Goal: Task Accomplishment & Management: Use online tool/utility

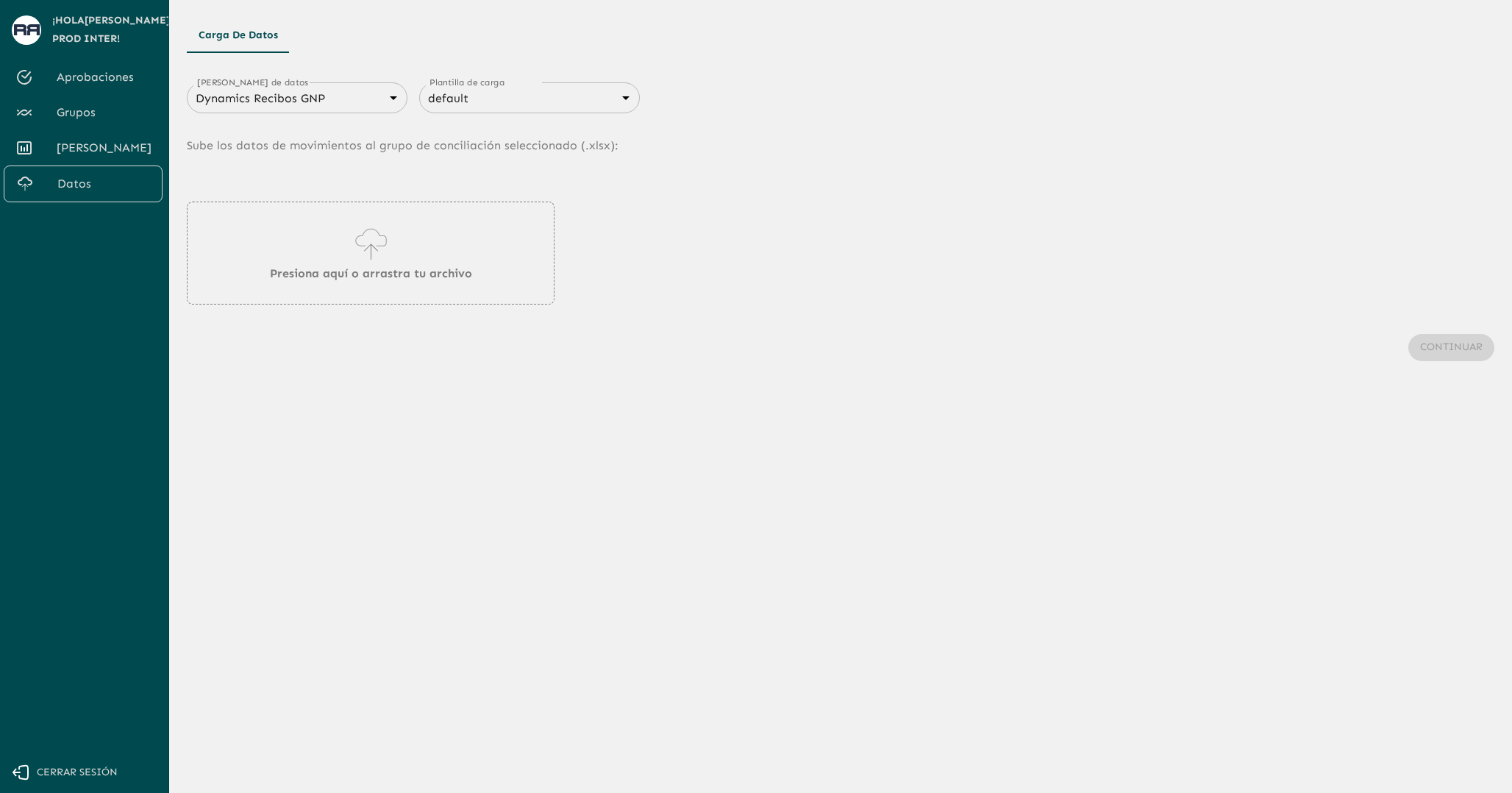
click at [61, 770] on span "Cerrar sesión" at bounding box center [77, 772] width 80 height 18
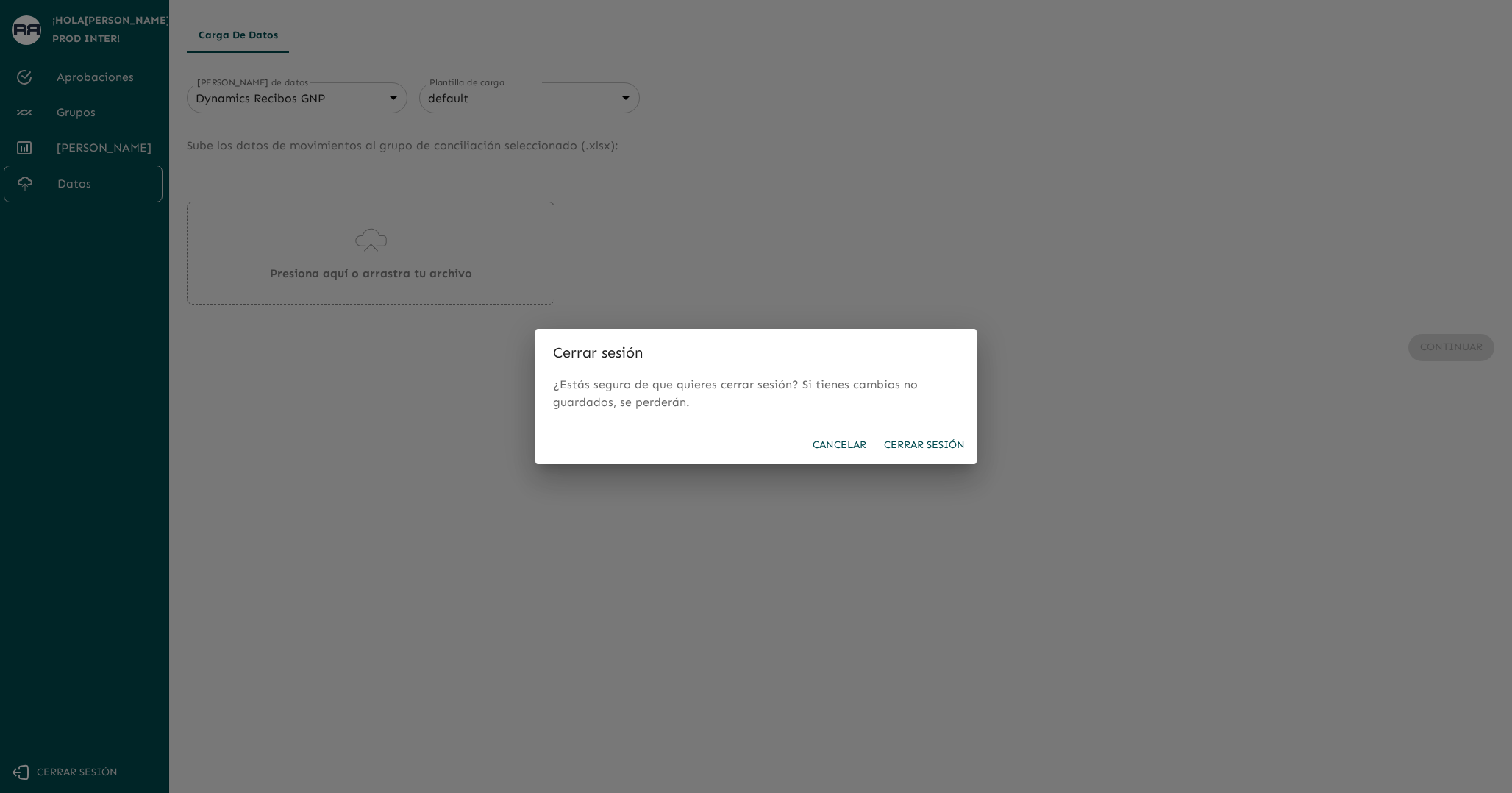
click at [921, 440] on button "Cerrar sesión" at bounding box center [924, 445] width 92 height 27
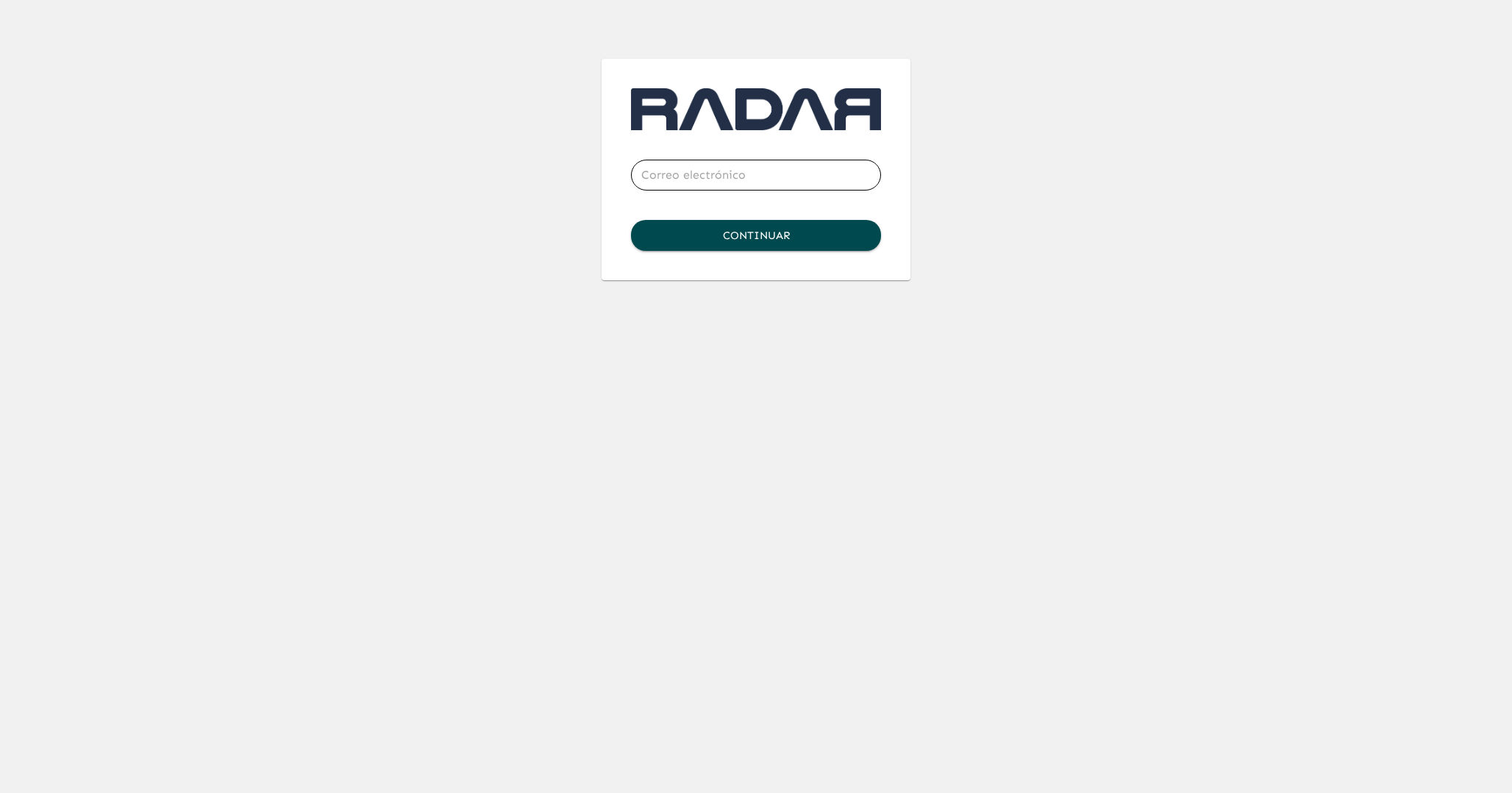
click at [741, 172] on input "email" at bounding box center [756, 175] width 250 height 41
type input "[PERSON_NAME]"
type input "+"
type input "[PERSON_NAME][EMAIL_ADDRESS][DOMAIN_NAME]"
click button "Continuar" at bounding box center [756, 236] width 250 height 31
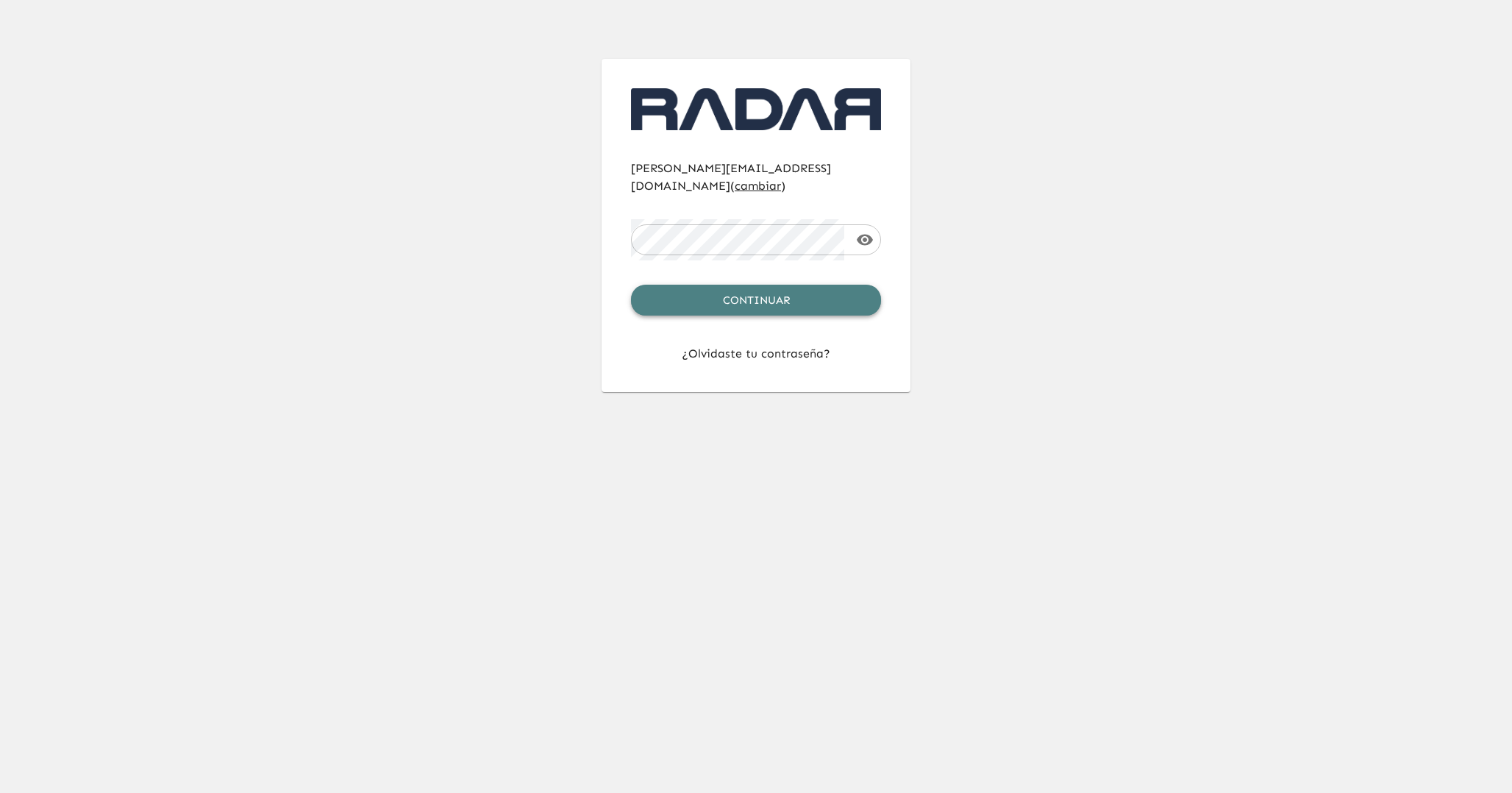
click at [869, 285] on button "Continuar" at bounding box center [756, 300] width 250 height 31
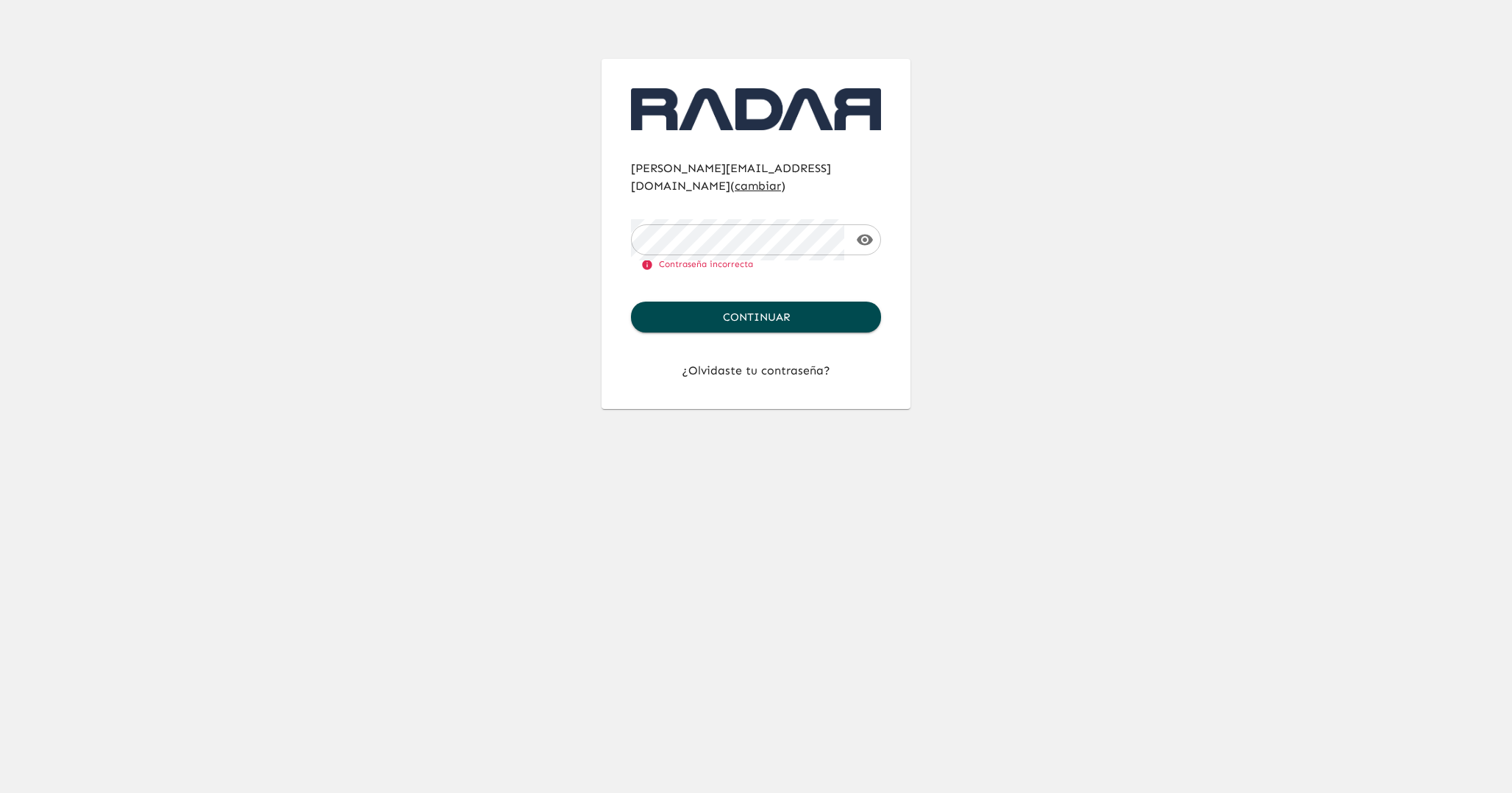
click at [860, 231] on icon "button" at bounding box center [865, 240] width 18 height 18
click at [513, 300] on div "[PERSON_NAME][EMAIL_ADDRESS][DOMAIN_NAME] ( cambiar ) ​ Contraseña incorrecta C…" at bounding box center [755, 205] width 847 height 409
click at [712, 258] on span "Contraseña incorrecta" at bounding box center [756, 265] width 229 height 15
click at [781, 179] on span "cambiar" at bounding box center [758, 186] width 46 height 14
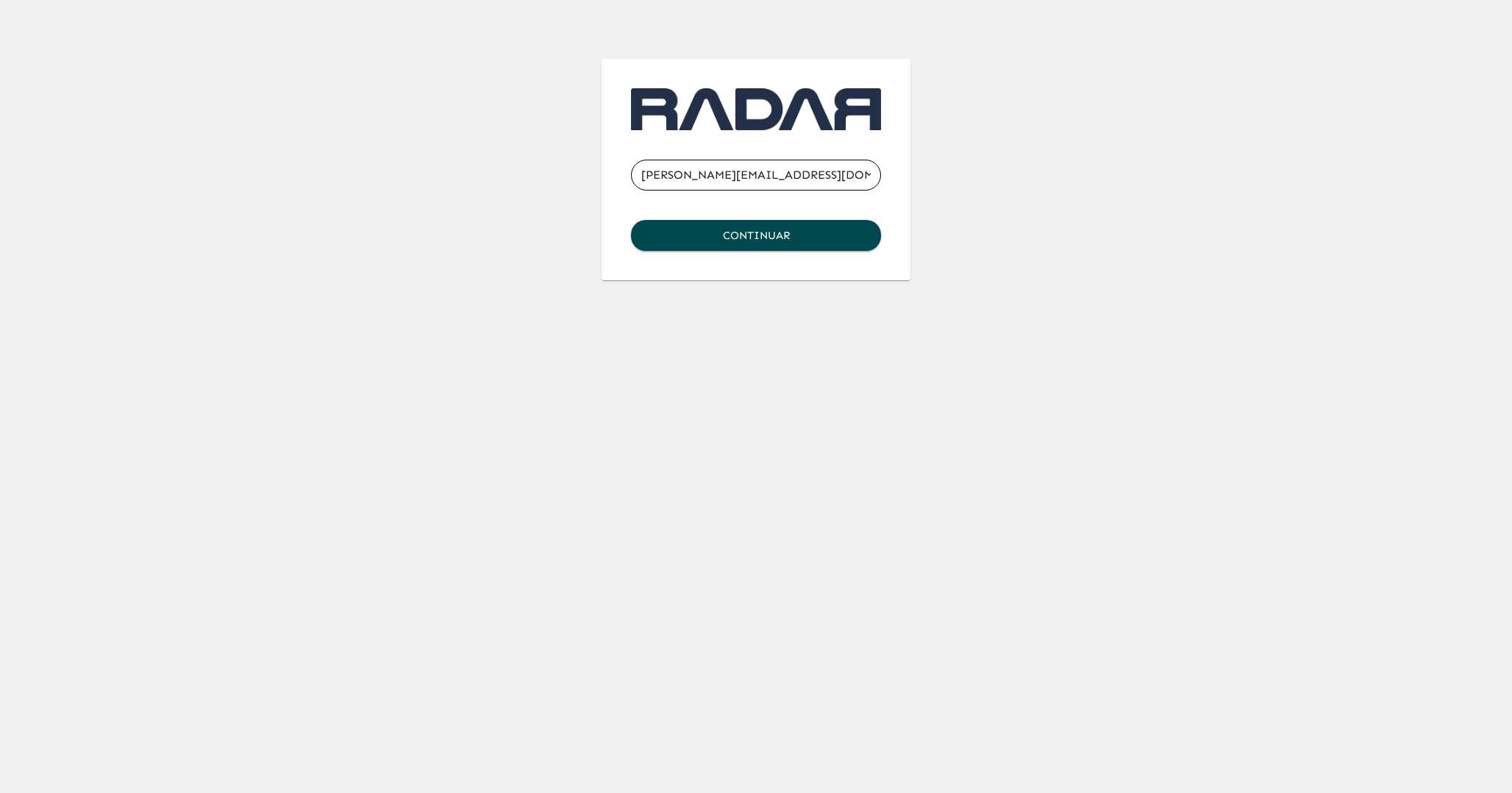
type input "[PERSON_NAME][EMAIL_ADDRESS][DOMAIN_NAME]"
click button "Continuar" at bounding box center [756, 236] width 250 height 31
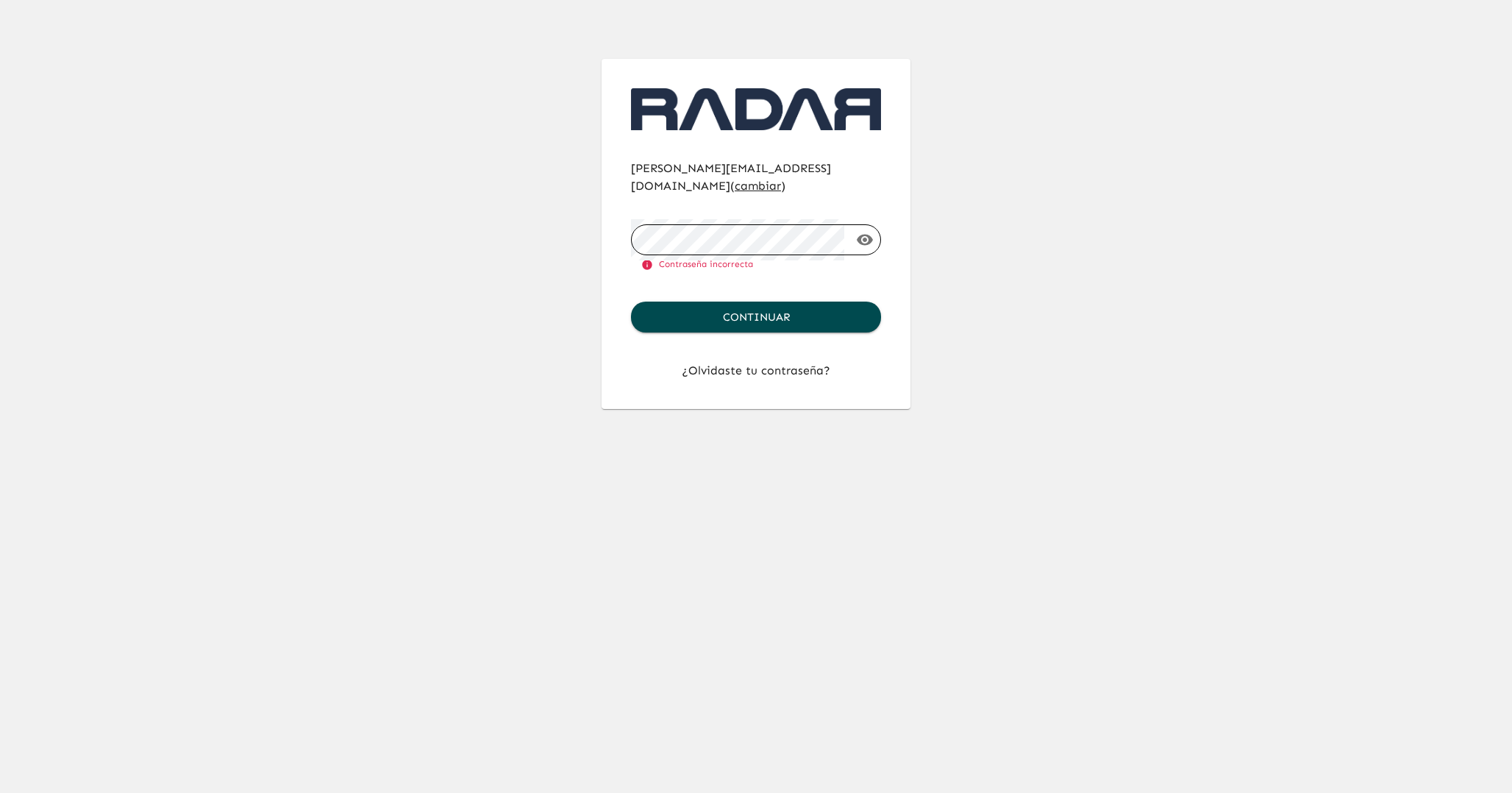
click at [631, 301] on button "Continuar" at bounding box center [756, 317] width 250 height 31
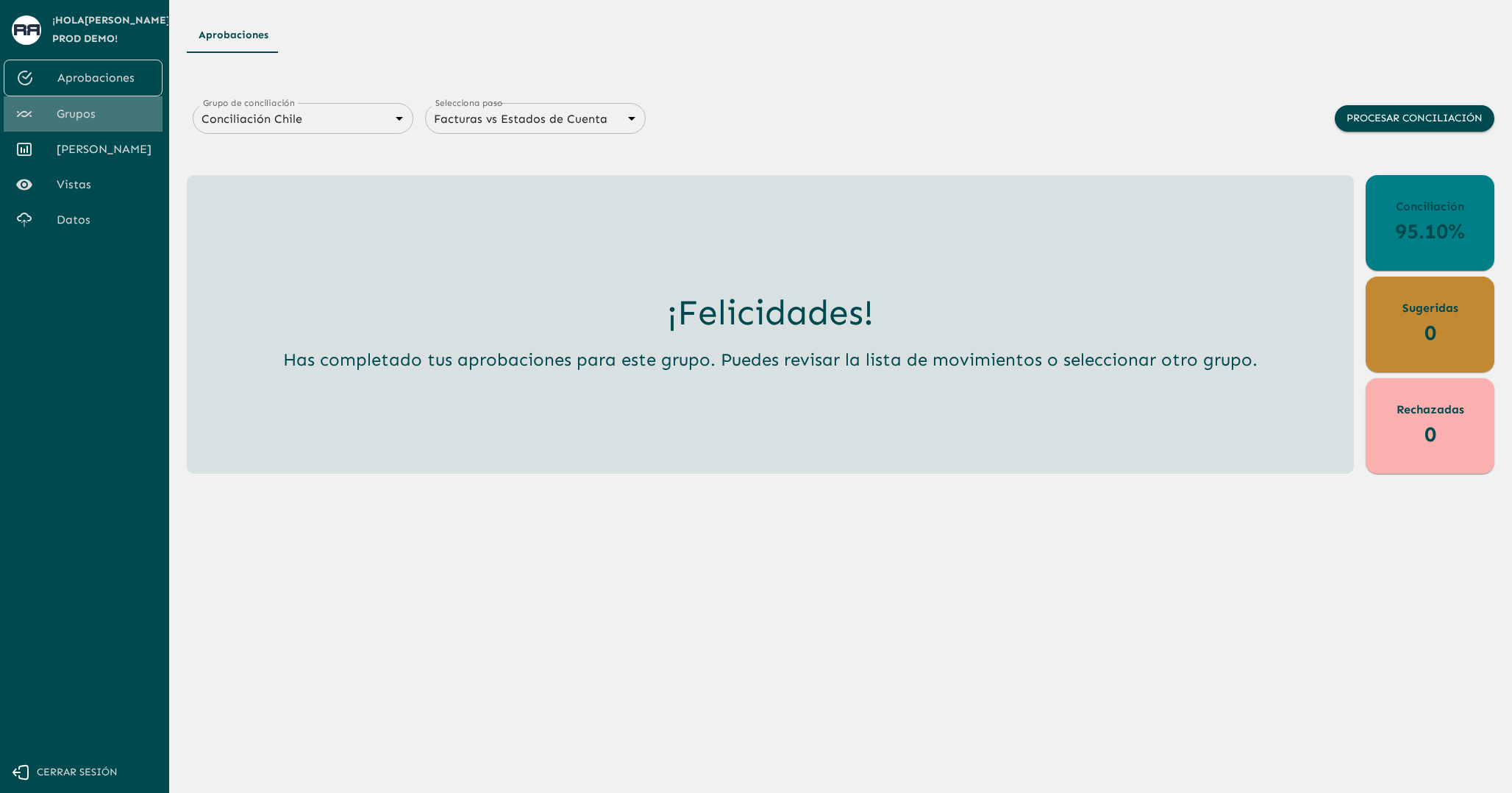
click at [110, 112] on span "Grupos" at bounding box center [104, 114] width 94 height 18
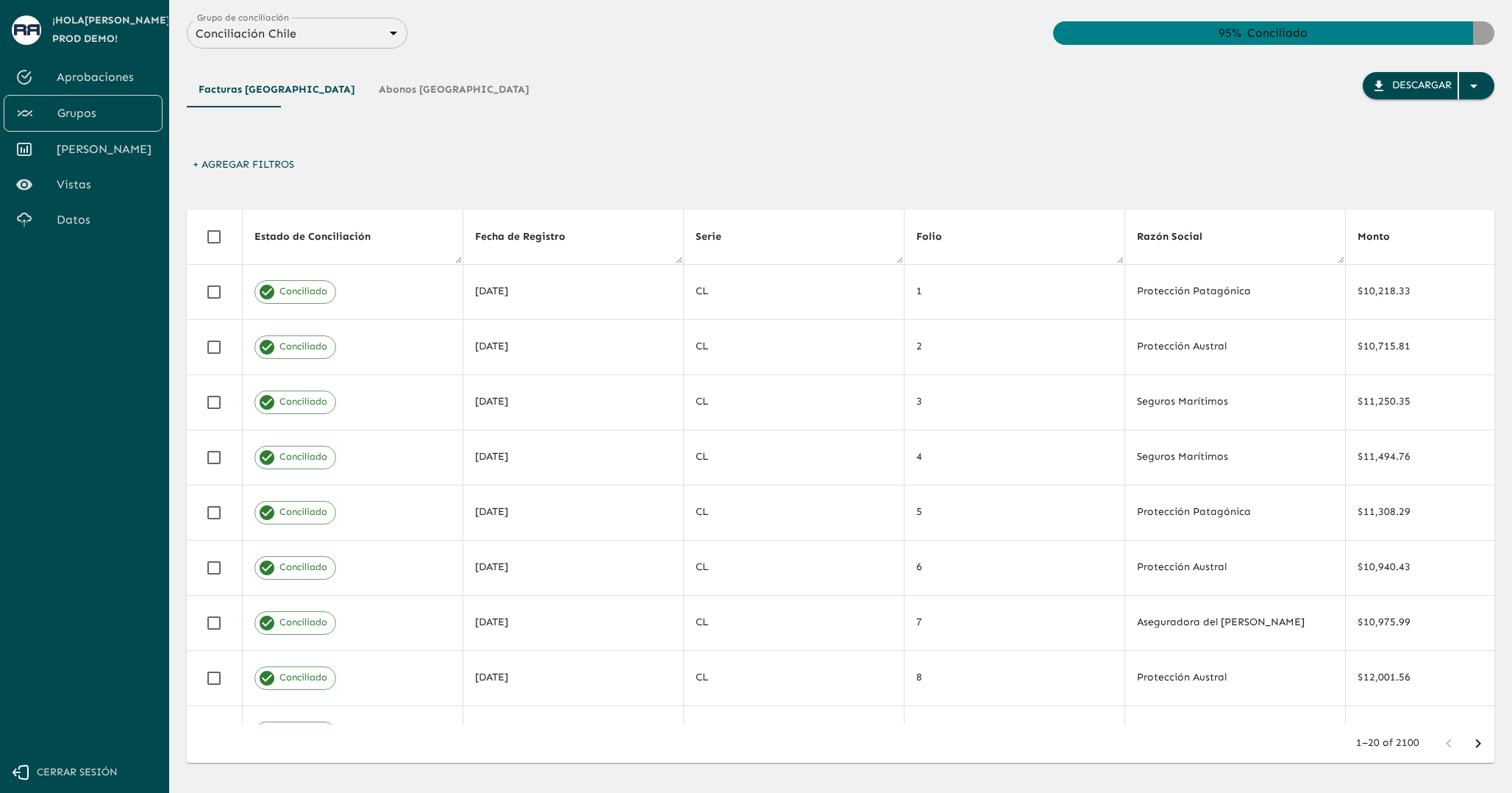
click at [265, 37] on body "Se están procesando los movimientos. Algunas acciones permanecerán deshabilitad…" at bounding box center [756, 396] width 1512 height 793
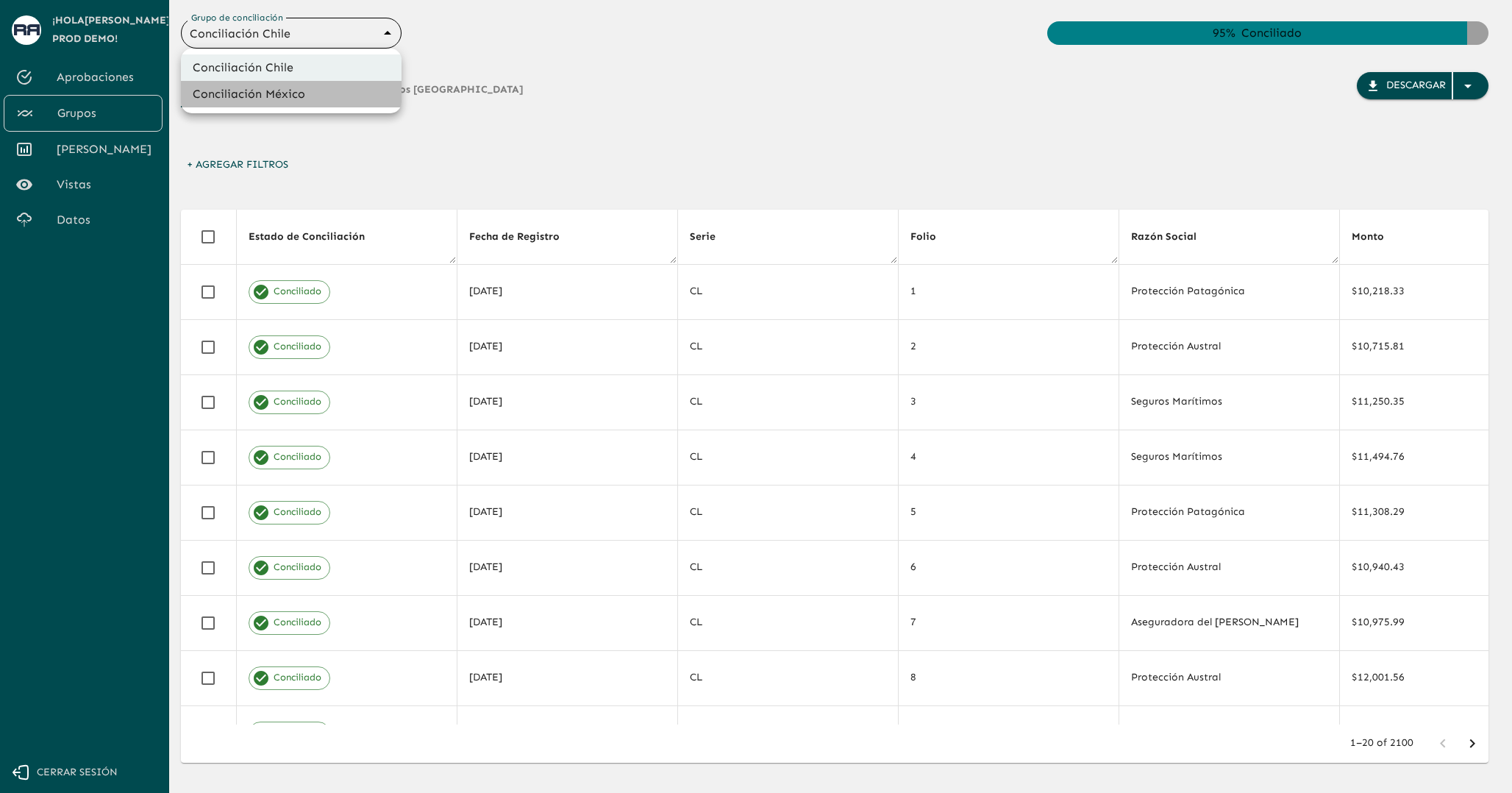
click at [256, 93] on li "Conciliación México" at bounding box center [291, 93] width 221 height 27
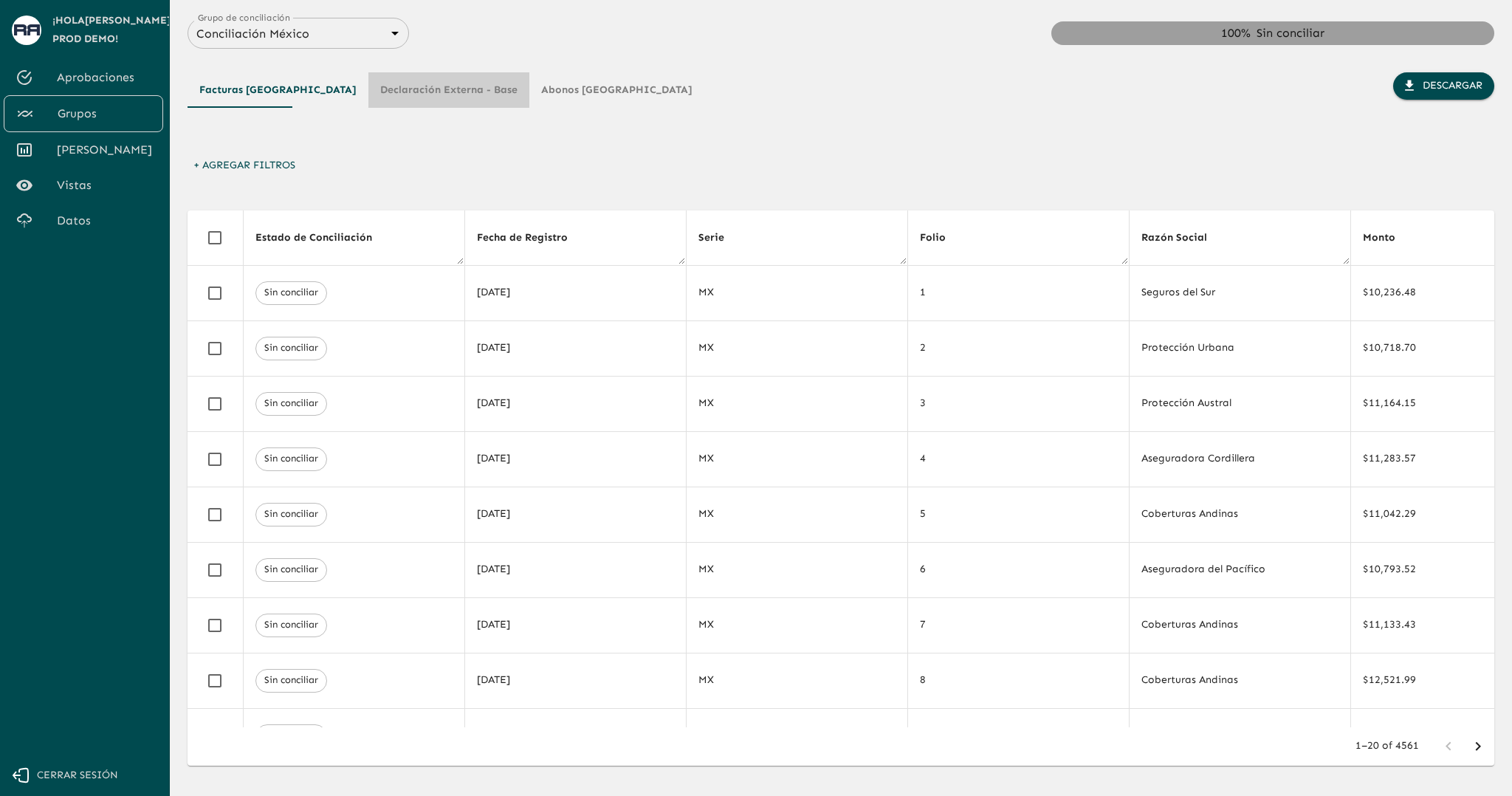
click at [372, 93] on button "Declaración Externa - Base" at bounding box center [449, 89] width 161 height 35
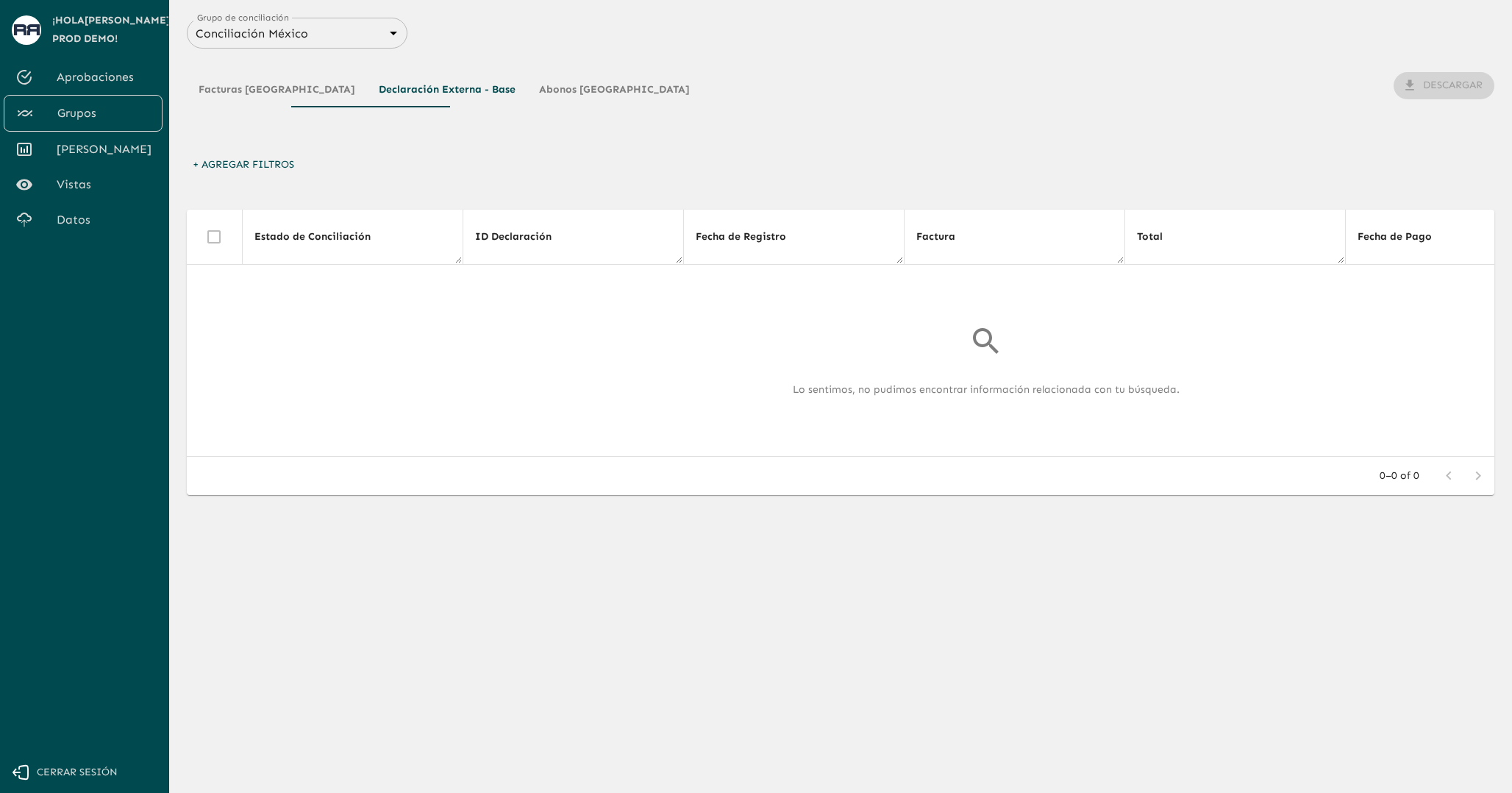
click at [527, 94] on button "Abonos [GEOGRAPHIC_DATA]" at bounding box center [615, 89] width 175 height 35
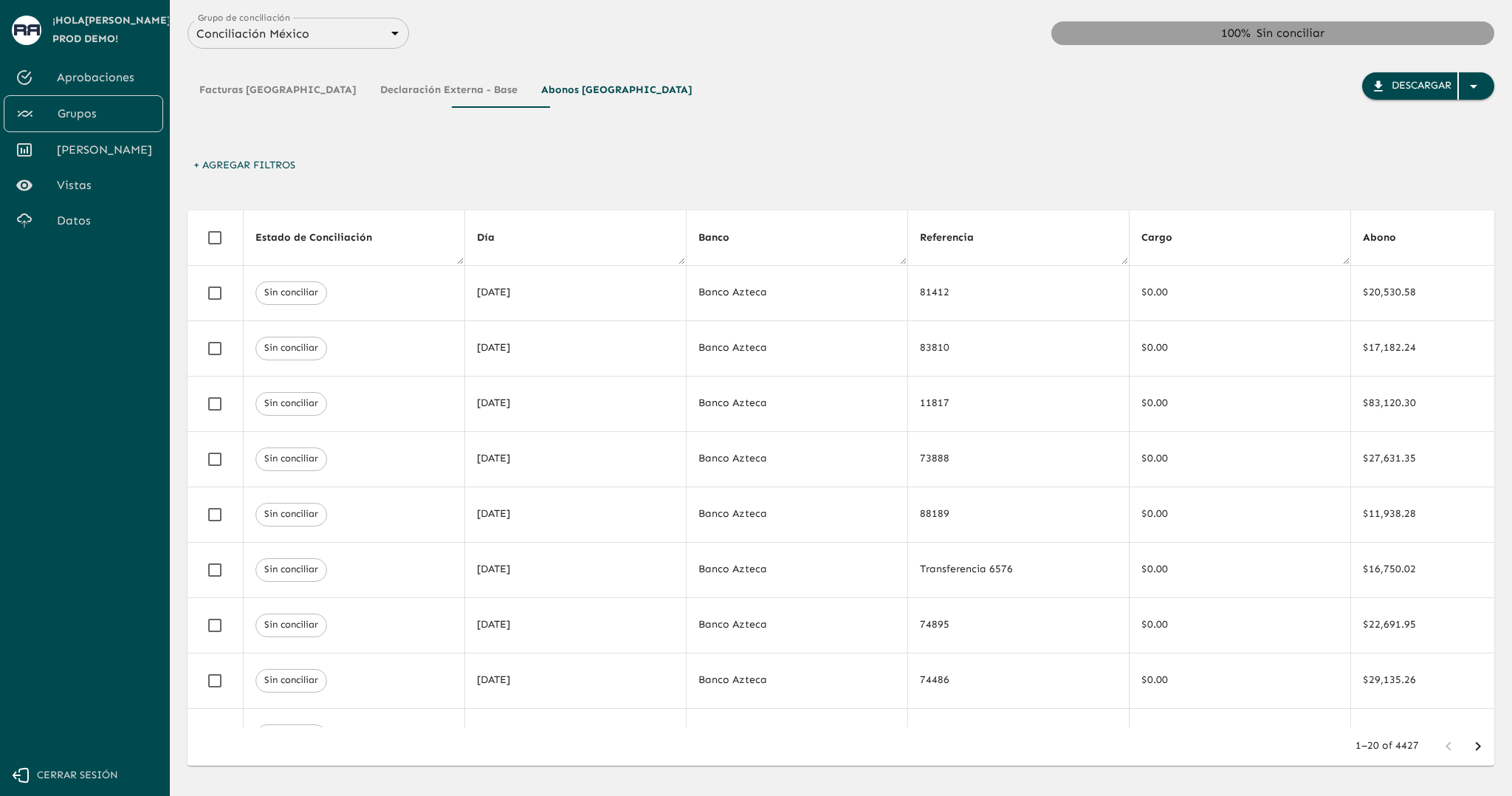
click at [272, 32] on body "Se están procesando los movimientos. Algunas acciones permanecerán deshabilitad…" at bounding box center [756, 398] width 1512 height 796
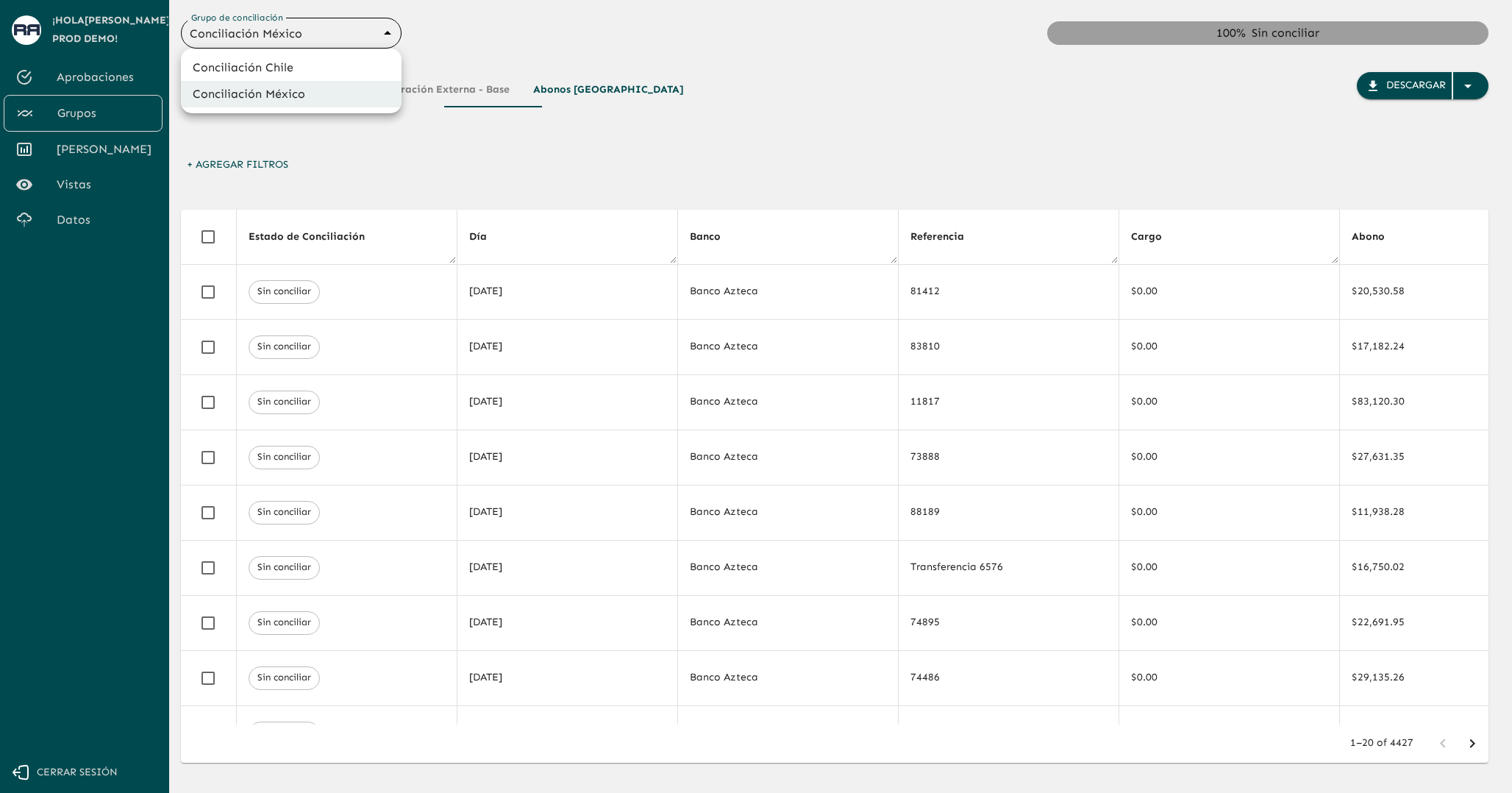
click at [268, 74] on li "Conciliación Chile" at bounding box center [291, 68] width 221 height 27
type input "67abbaddd24c085b1dbbf710"
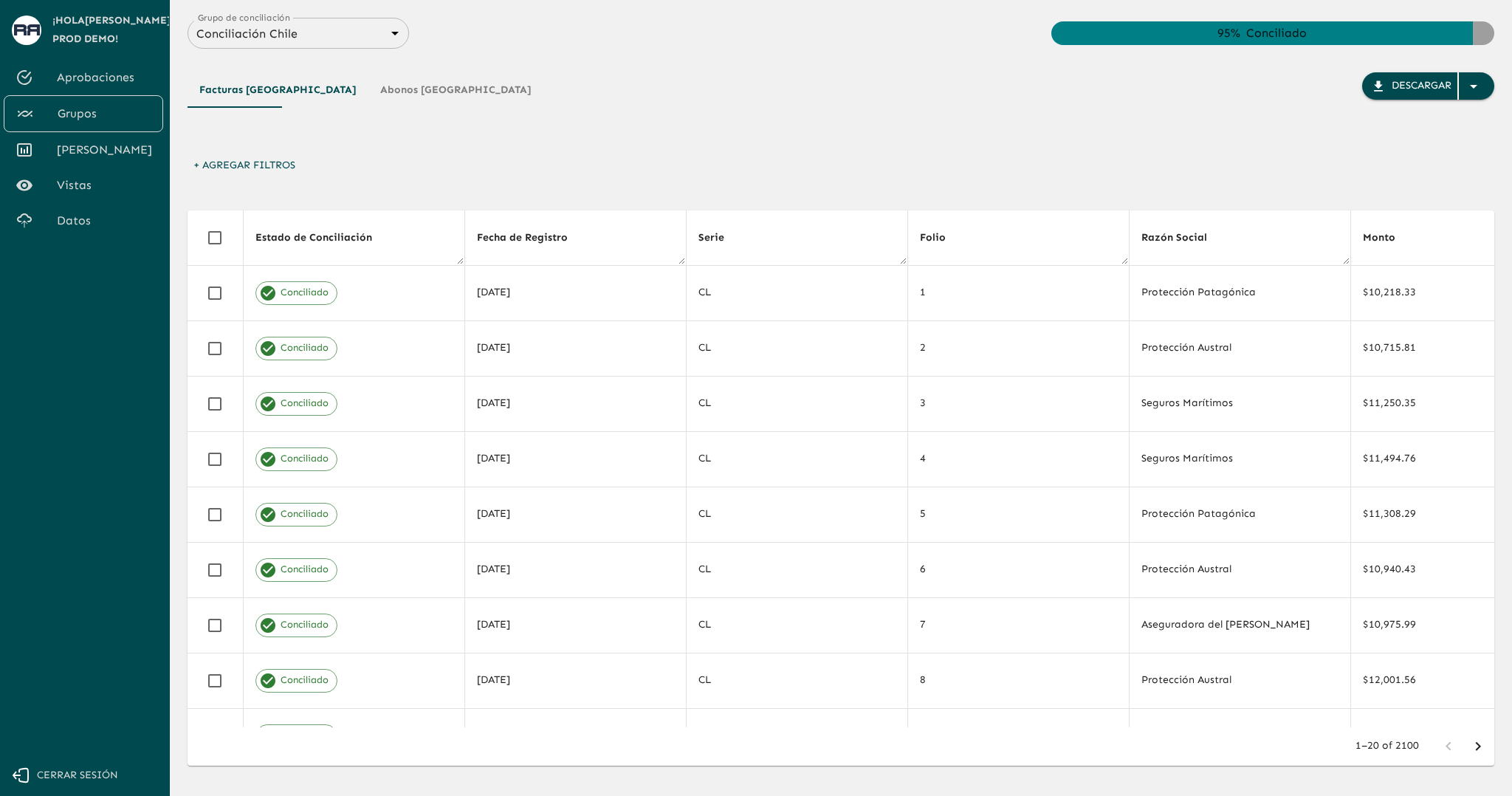
click at [1168, 151] on div "Facturas Chile Abonos Chile Descargar" at bounding box center [841, 112] width 1307 height 80
